Goal: Check status: Check status

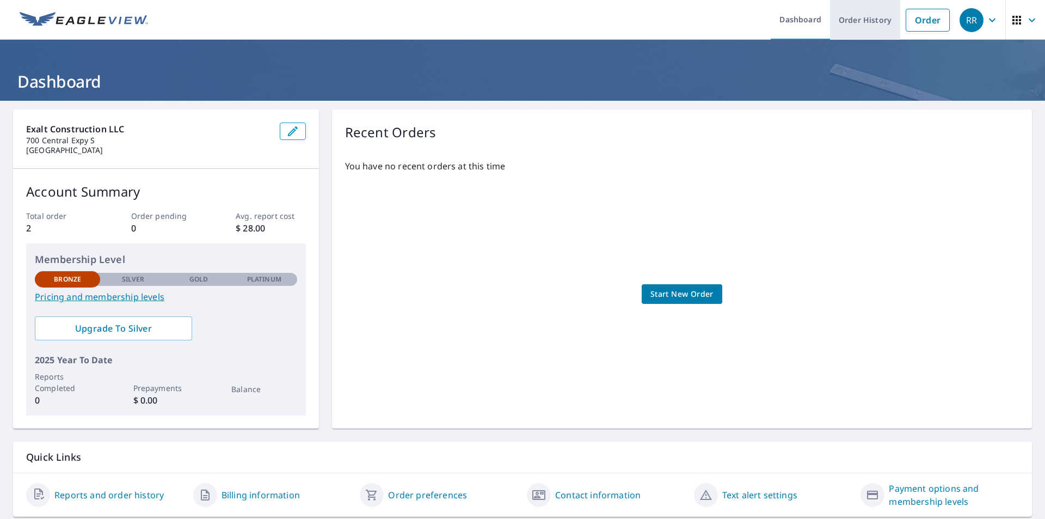
click at [858, 17] on link "Order History" at bounding box center [865, 20] width 70 height 40
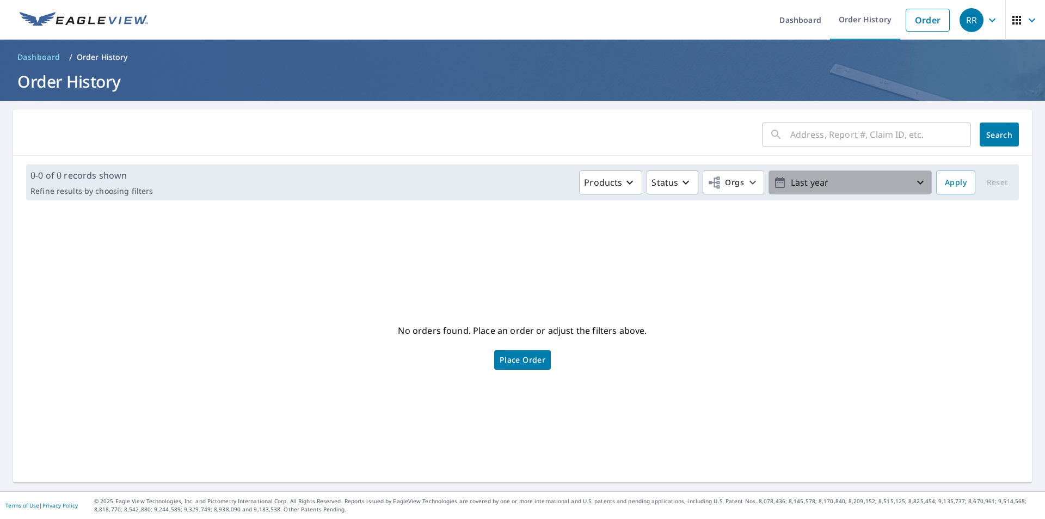
click at [844, 189] on p "Last year" at bounding box center [849, 182] width 127 height 19
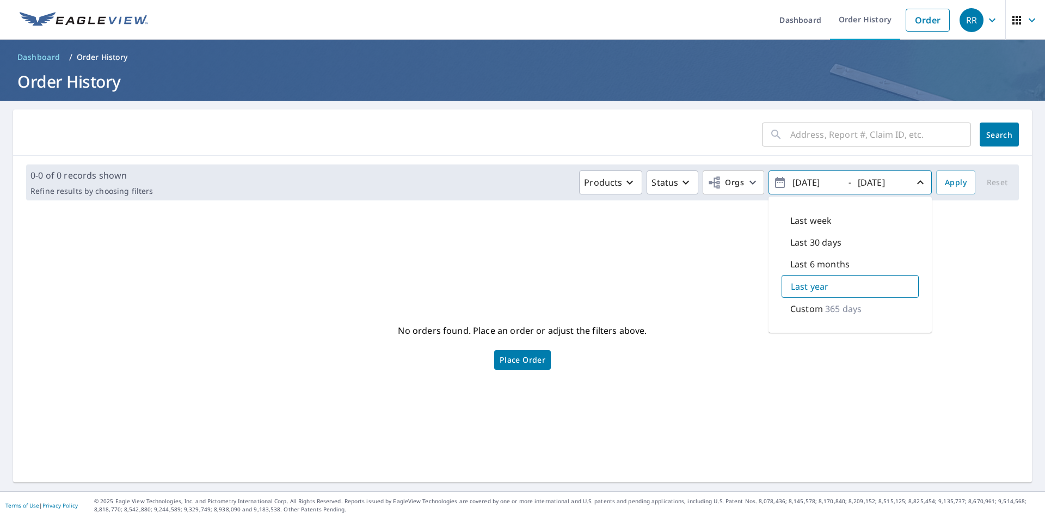
click at [835, 311] on p "365 days" at bounding box center [843, 308] width 36 height 13
click at [914, 185] on icon "button" at bounding box center [920, 182] width 13 height 13
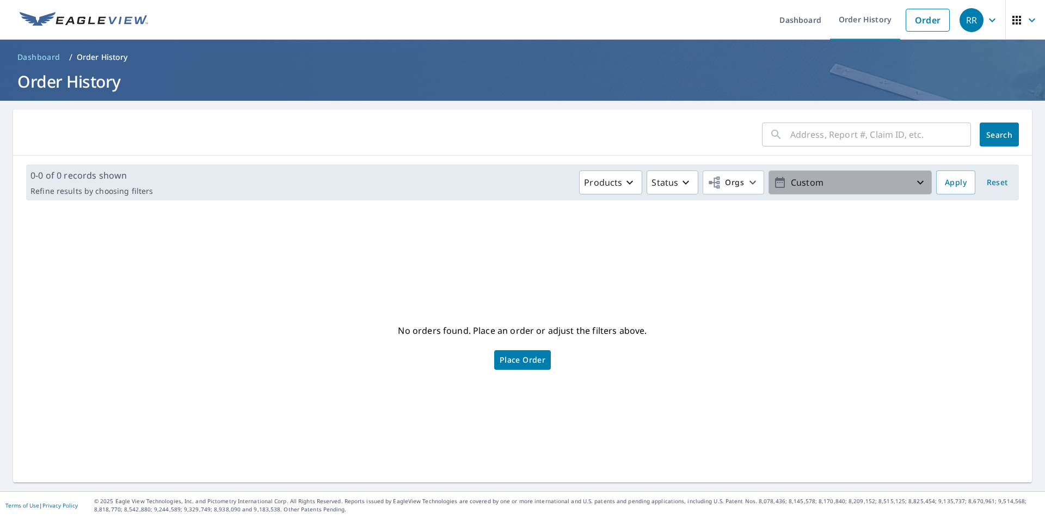
click at [845, 178] on p "Custom" at bounding box center [849, 182] width 127 height 19
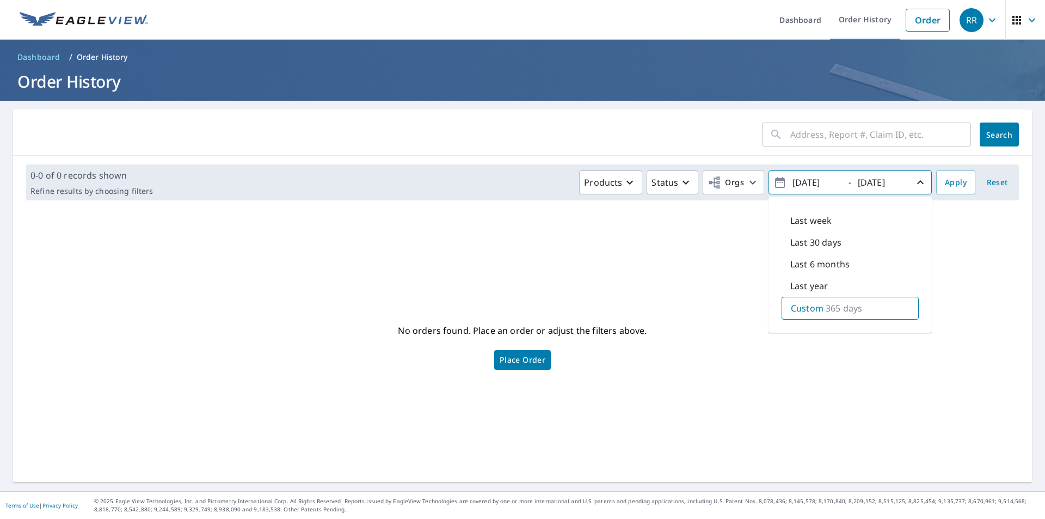
click at [805, 182] on input "[DATE]" at bounding box center [815, 182] width 53 height 17
type input "[DATE]"
click at [854, 309] on p "1461 days" at bounding box center [845, 307] width 41 height 13
click at [945, 188] on span "Apply" at bounding box center [956, 183] width 22 height 14
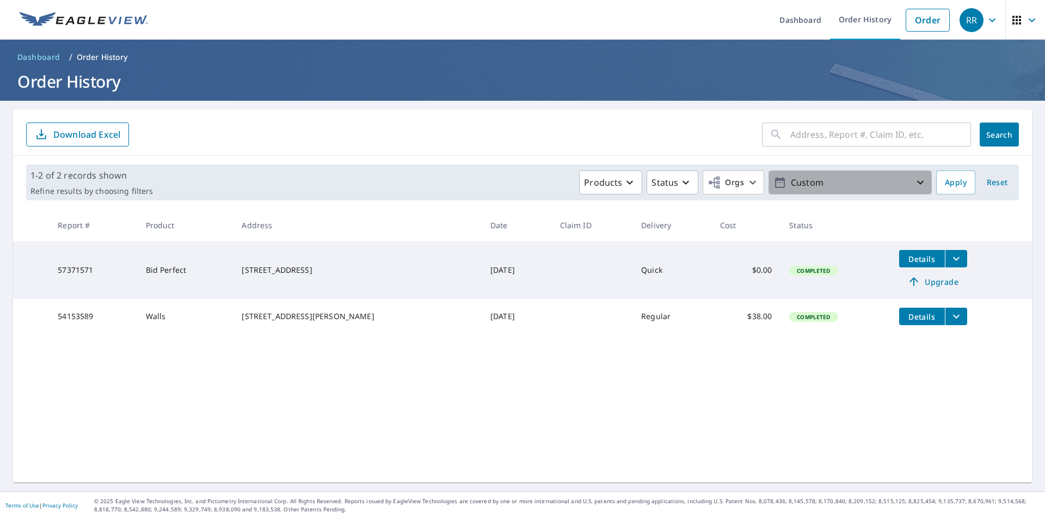
click at [802, 185] on p "Custom" at bounding box center [849, 182] width 127 height 19
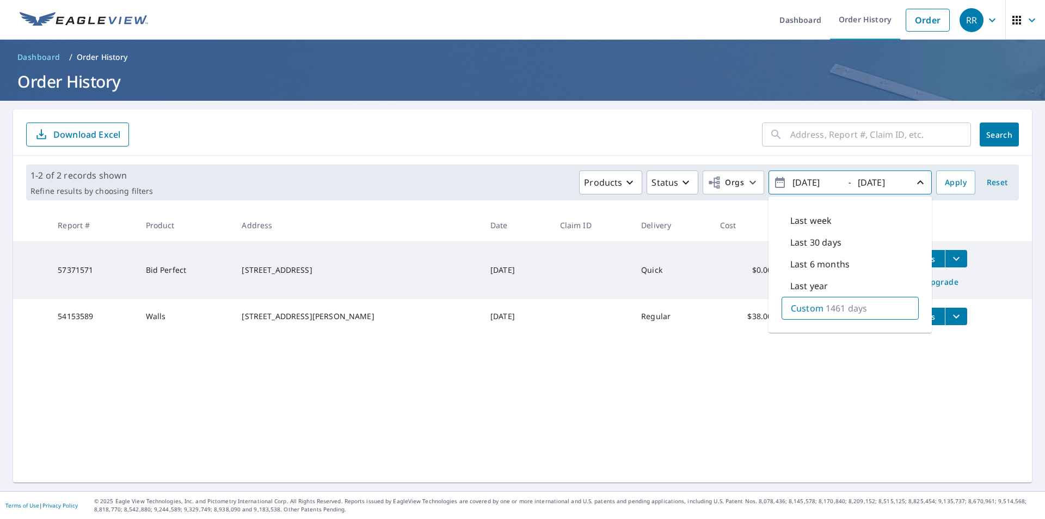
click at [803, 181] on input "[DATE]" at bounding box center [815, 182] width 53 height 17
type input "[DATE]"
click at [952, 181] on span "Apply" at bounding box center [956, 183] width 22 height 14
